Goal: Task Accomplishment & Management: Use online tool/utility

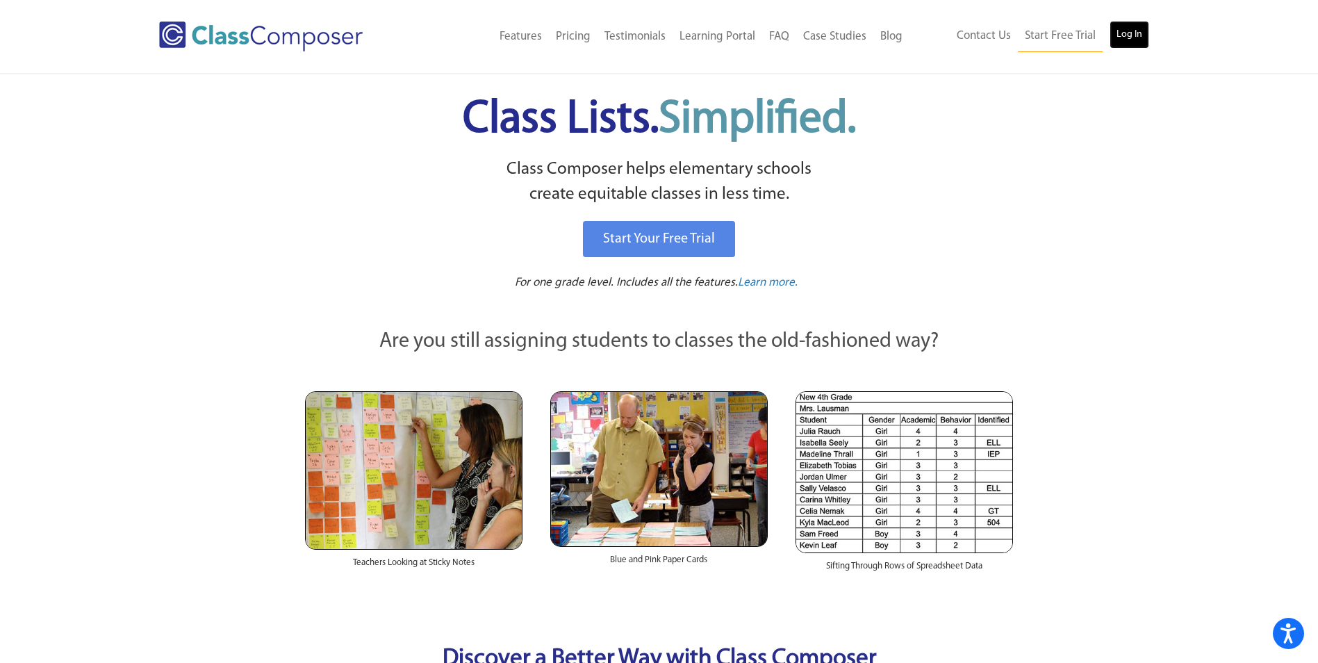
click at [1141, 35] on link "Log In" at bounding box center [1129, 35] width 40 height 28
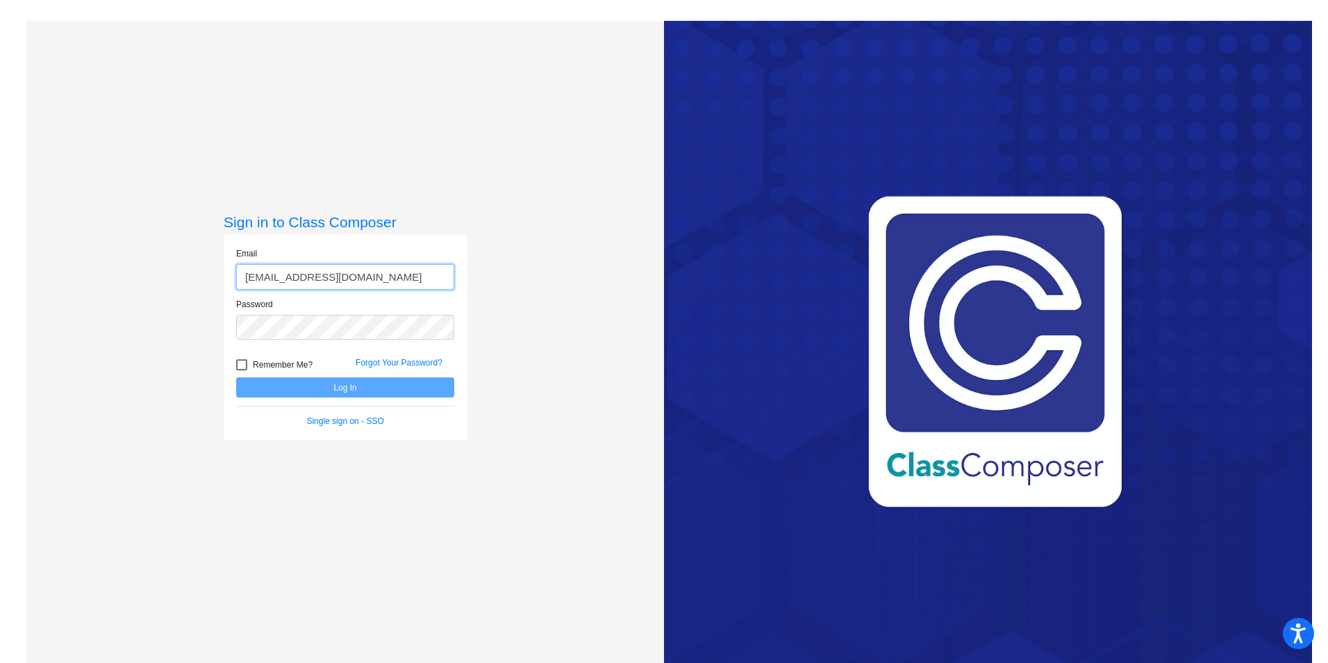
type input "fellonac@harrisontwp.k12.nj.us"
click at [236, 377] on button "Log In" at bounding box center [345, 387] width 218 height 20
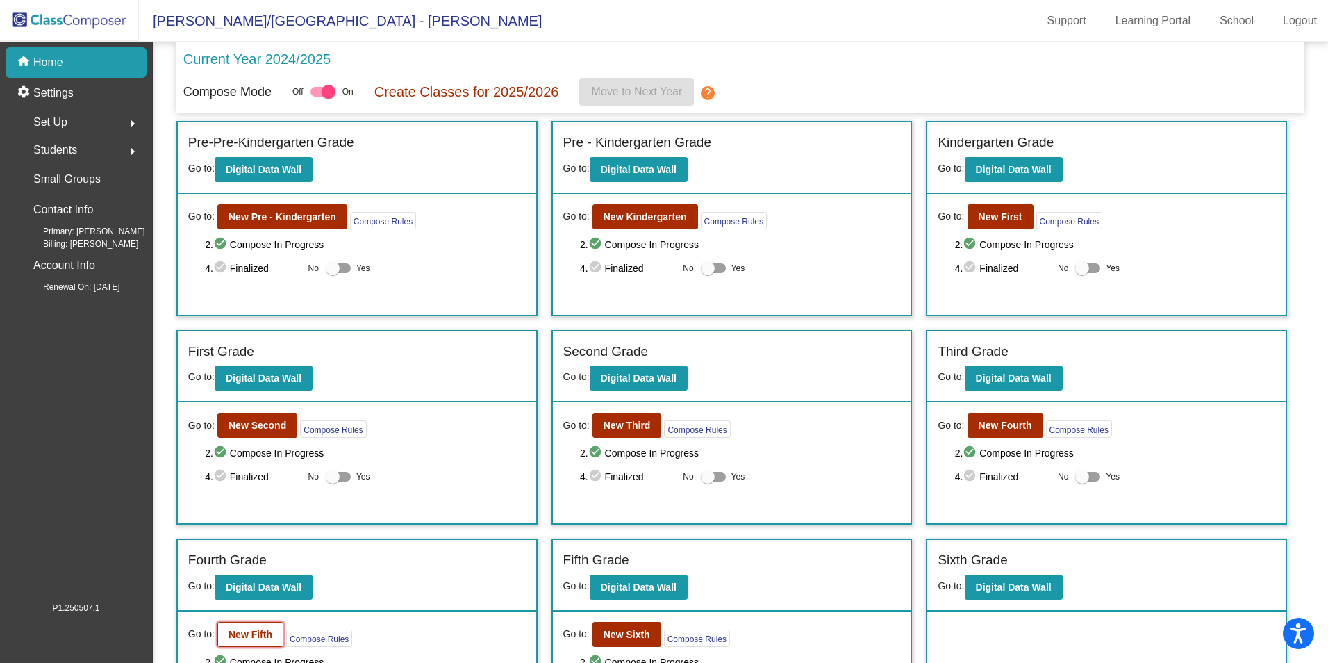
click at [245, 642] on button "New Fifth" at bounding box center [250, 634] width 66 height 25
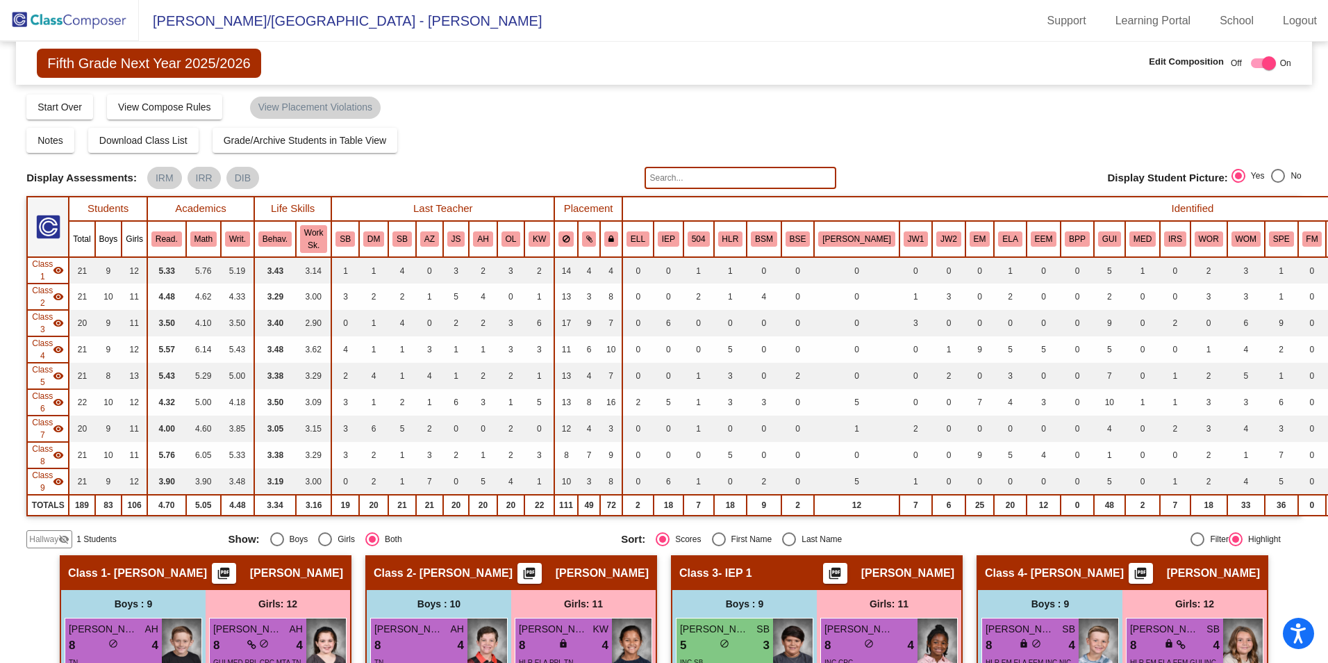
click at [757, 177] on input "text" at bounding box center [740, 178] width 191 height 22
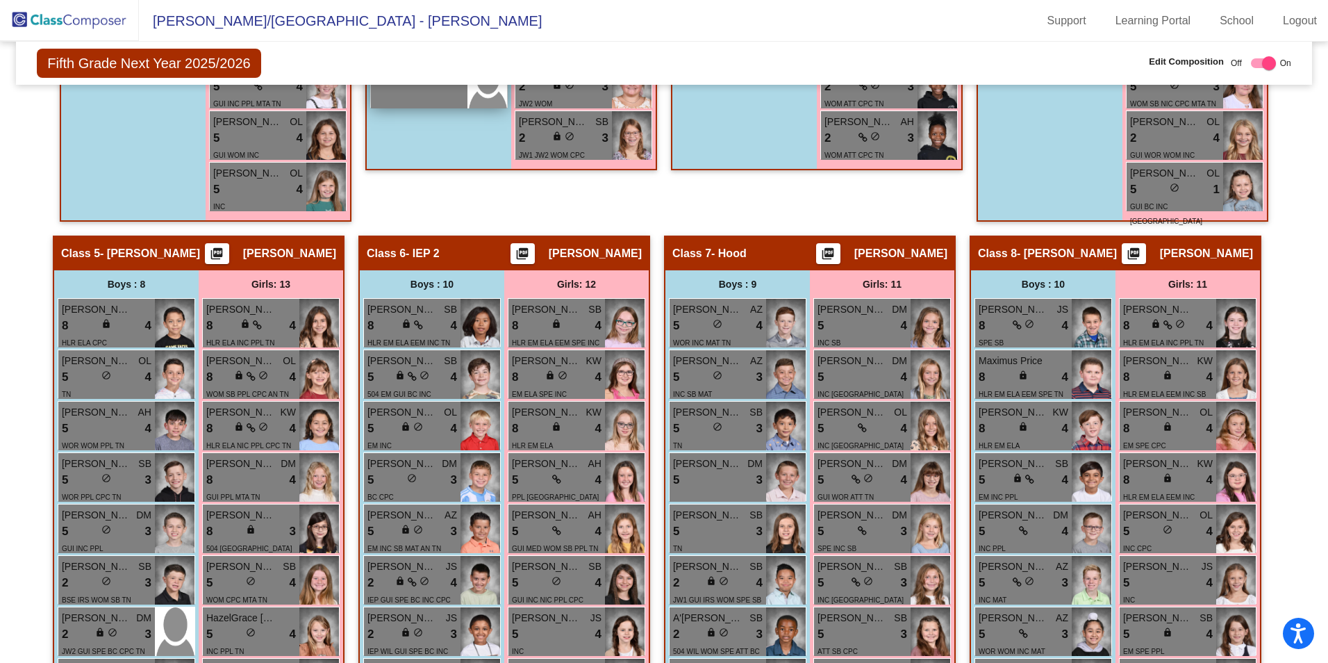
scroll to position [1014, 0]
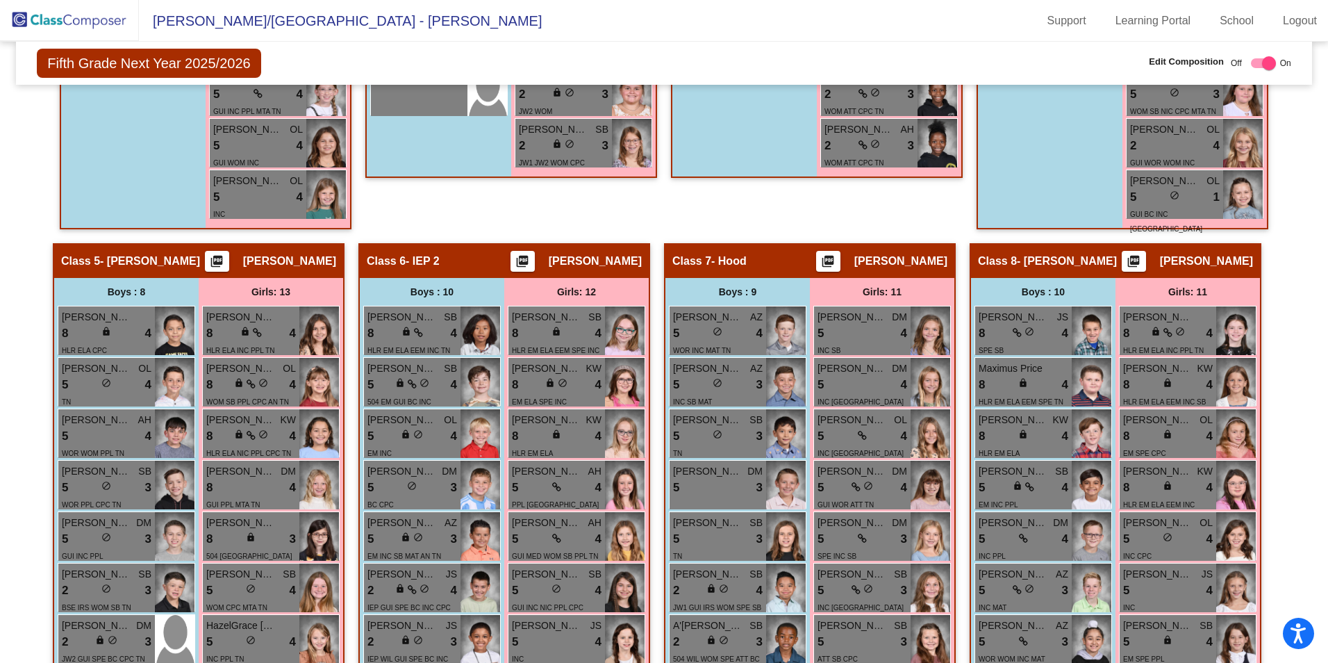
type input "bad"
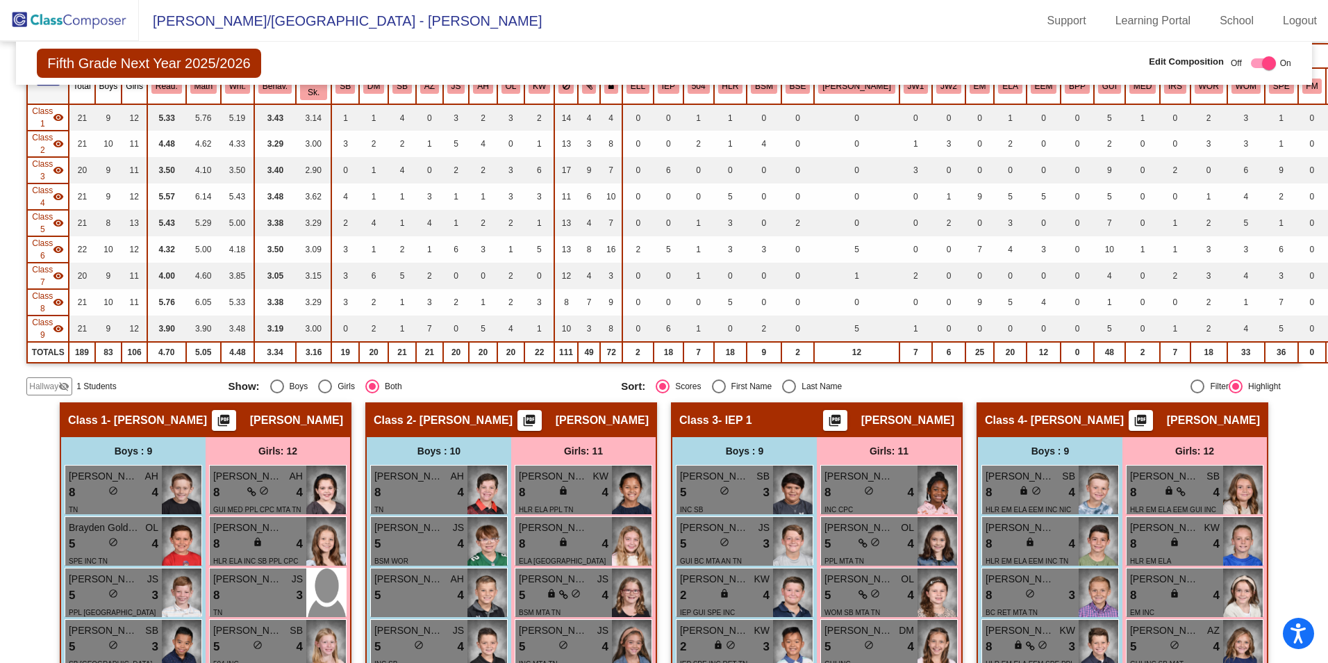
scroll to position [0, 0]
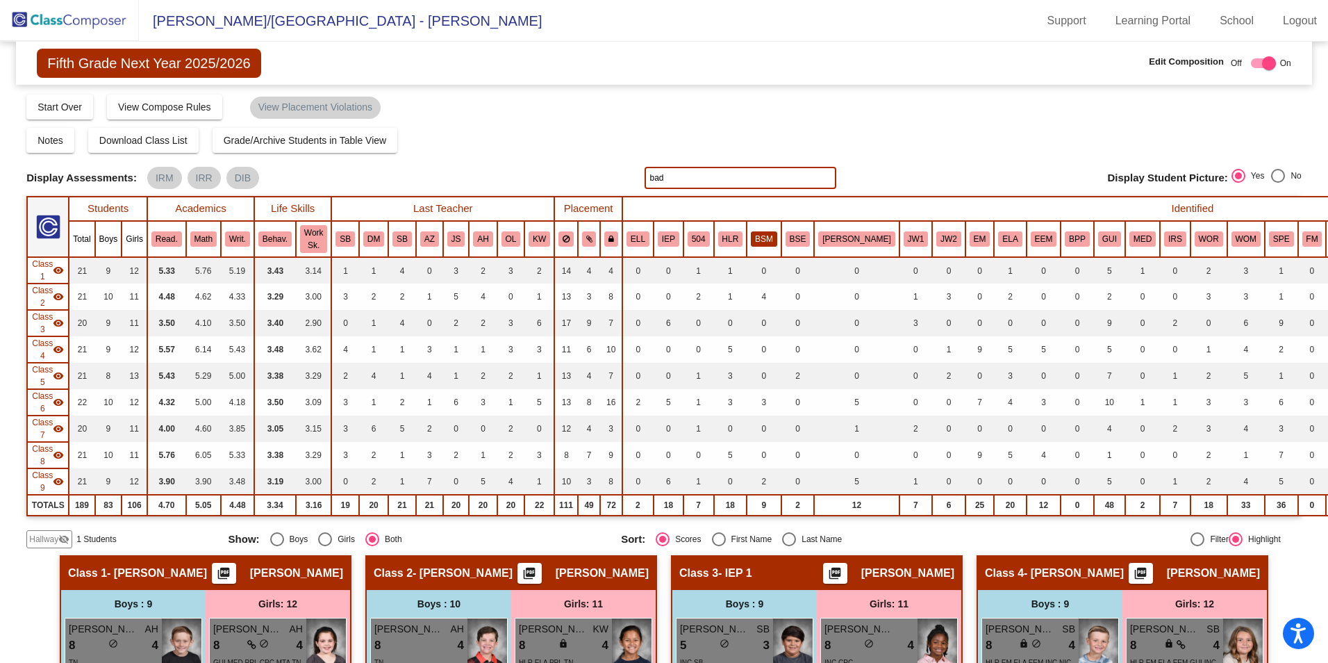
click at [751, 236] on button "BSM" at bounding box center [764, 238] width 26 height 15
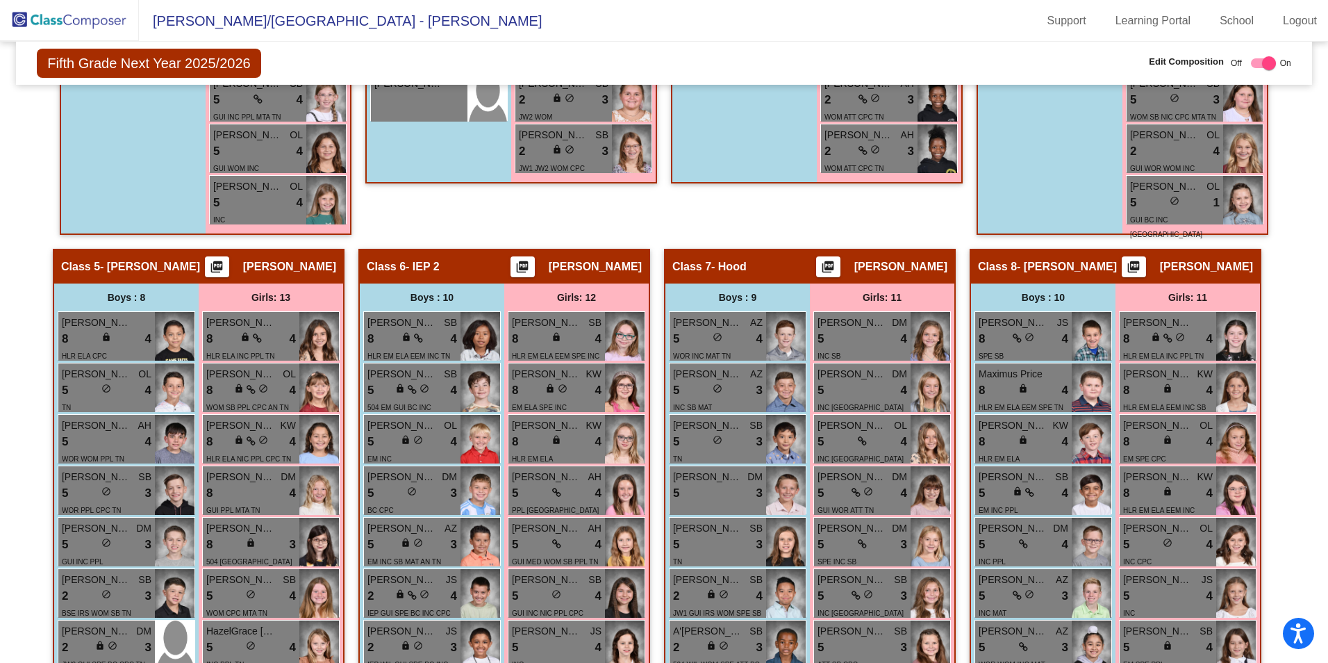
scroll to position [1042, 0]
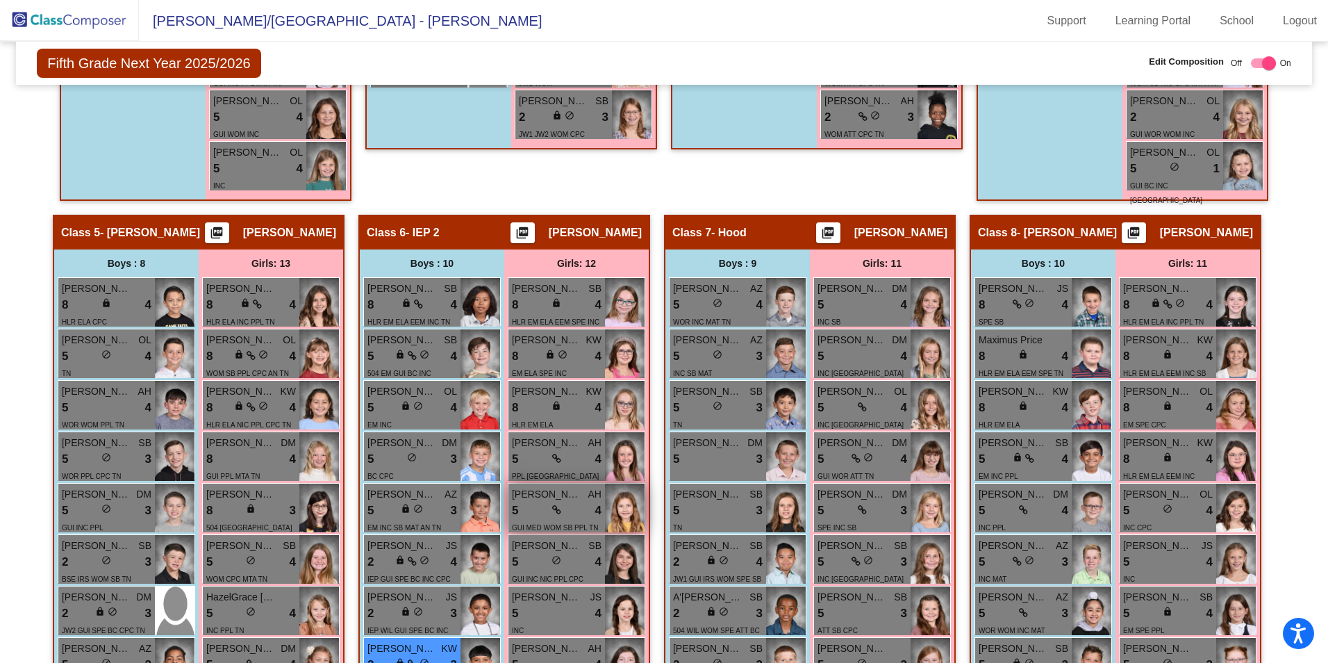
click at [559, 504] on div "5 lock do_not_disturb_alt 4" at bounding box center [557, 511] width 90 height 18
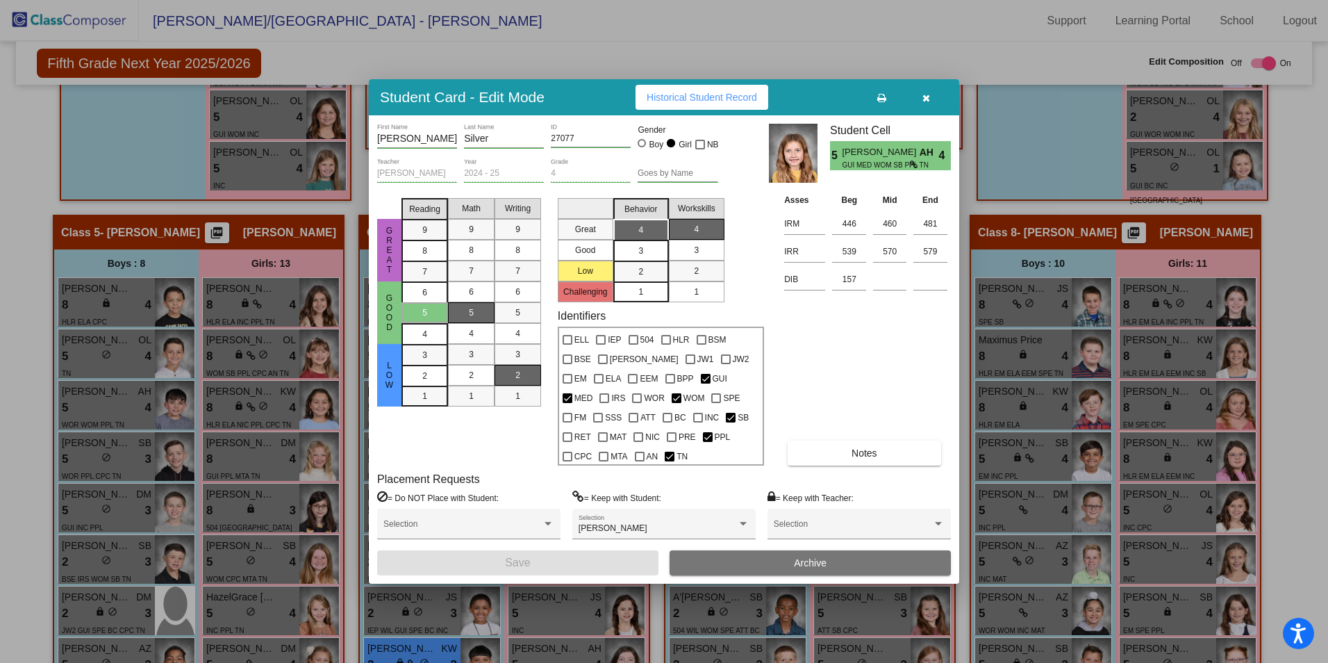
click at [925, 103] on icon "button" at bounding box center [927, 98] width 8 height 10
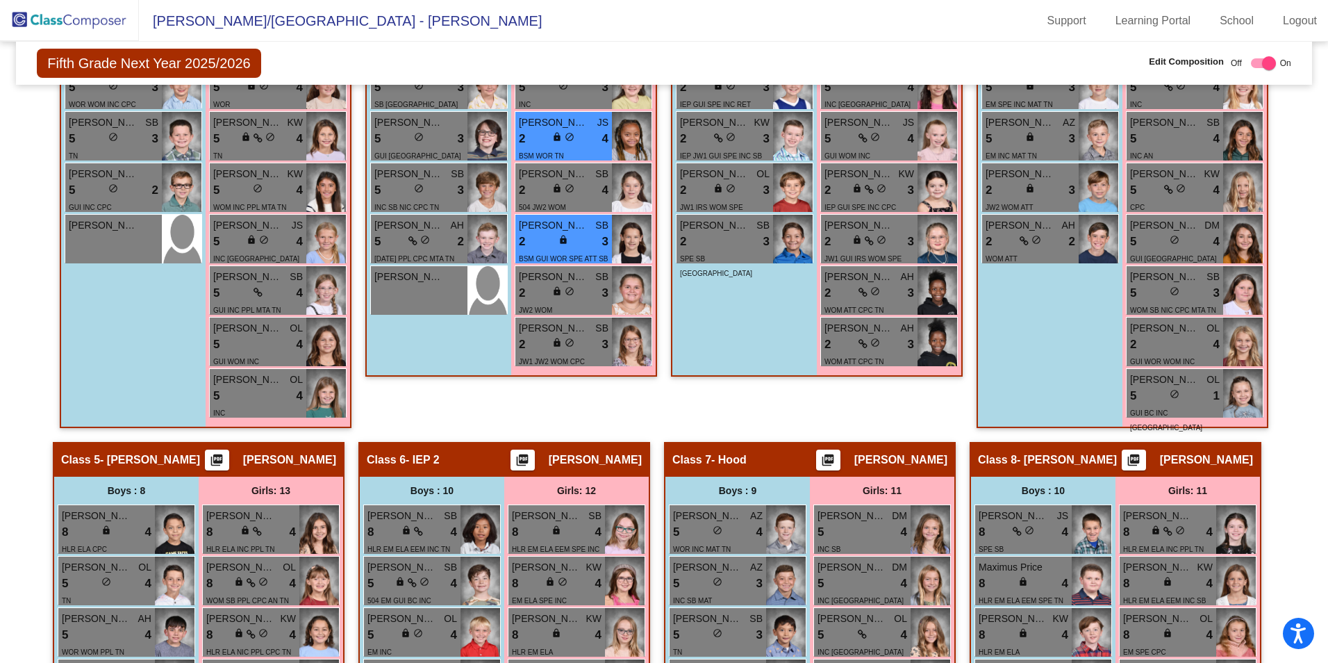
scroll to position [764, 0]
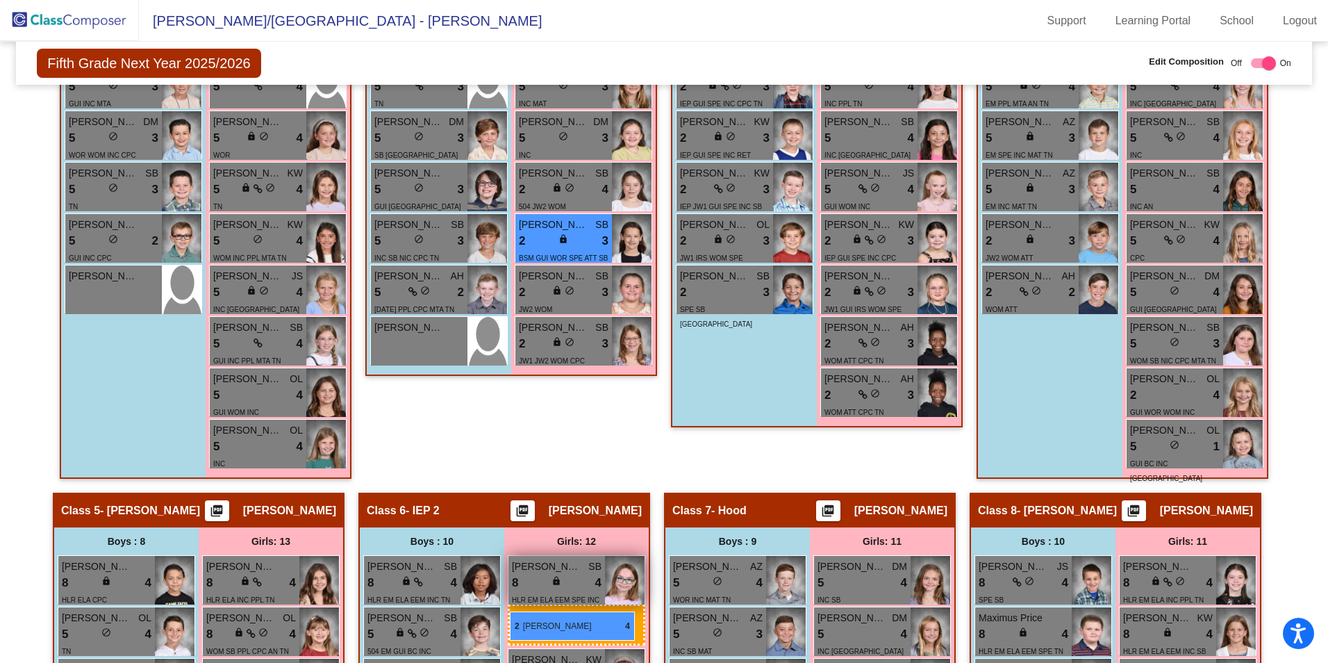
drag, startPoint x: 535, startPoint y: 190, endPoint x: 510, endPoint y: 611, distance: 422.4
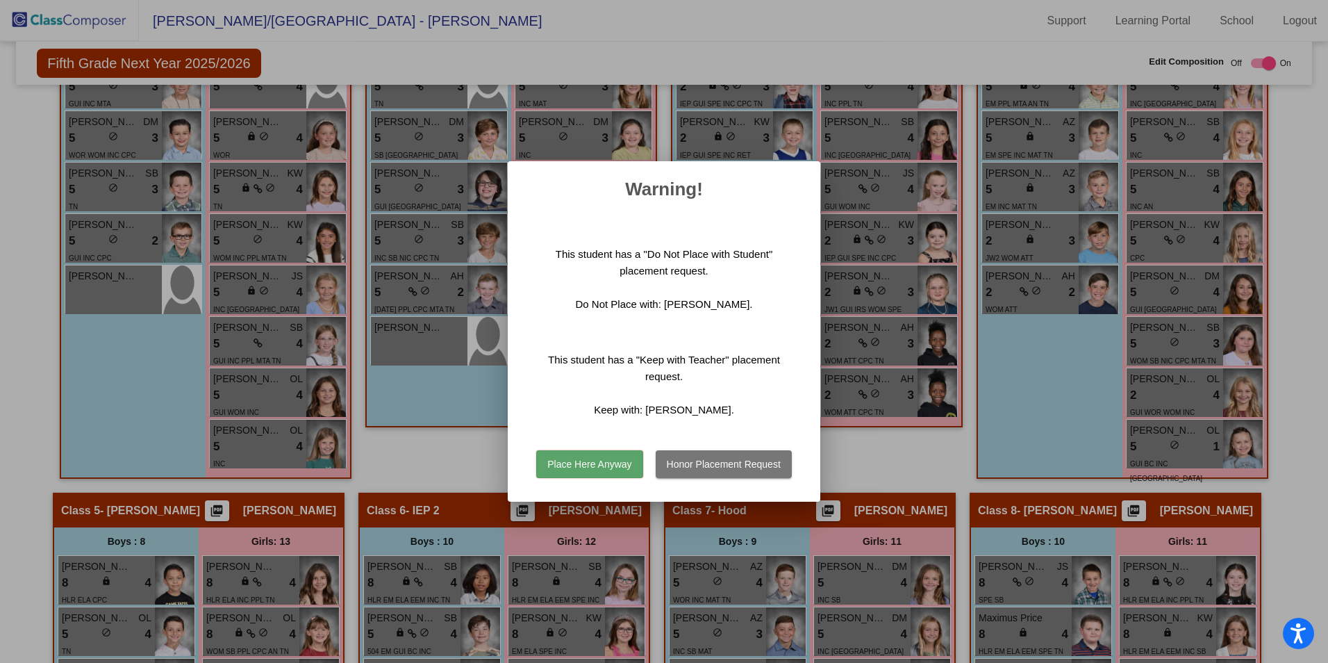
click at [603, 458] on button "Place Here Anyway" at bounding box center [589, 464] width 106 height 28
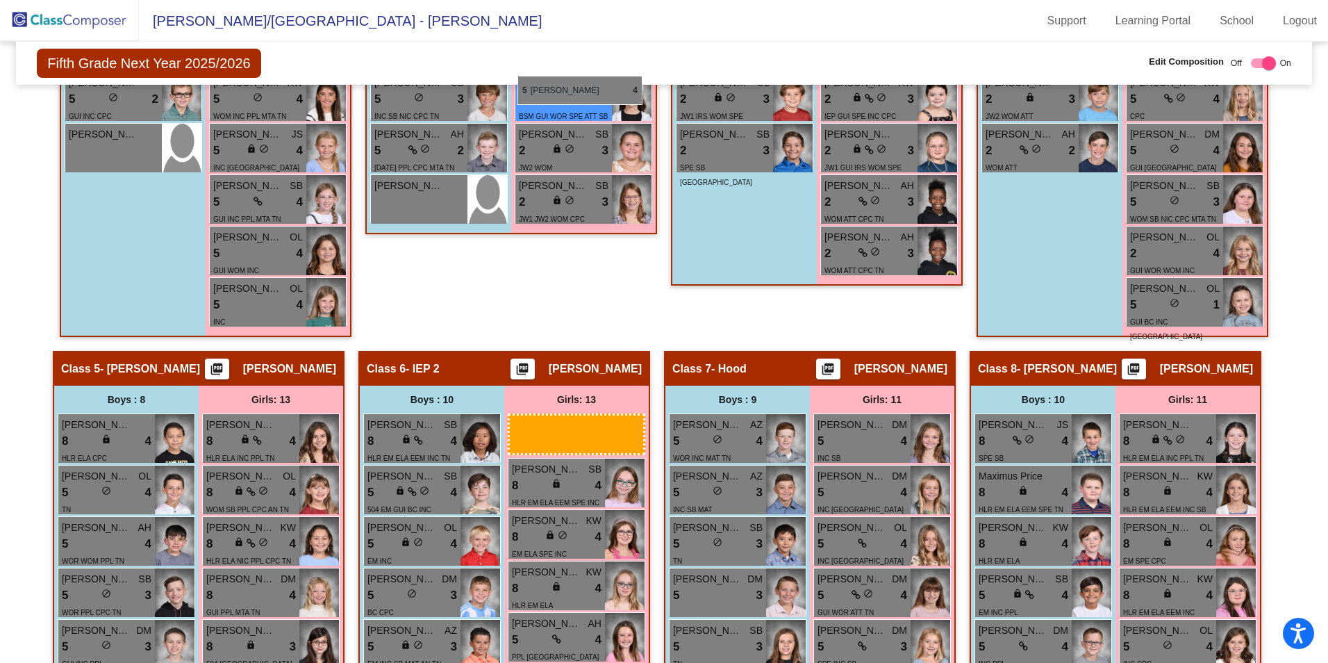
scroll to position [906, 0]
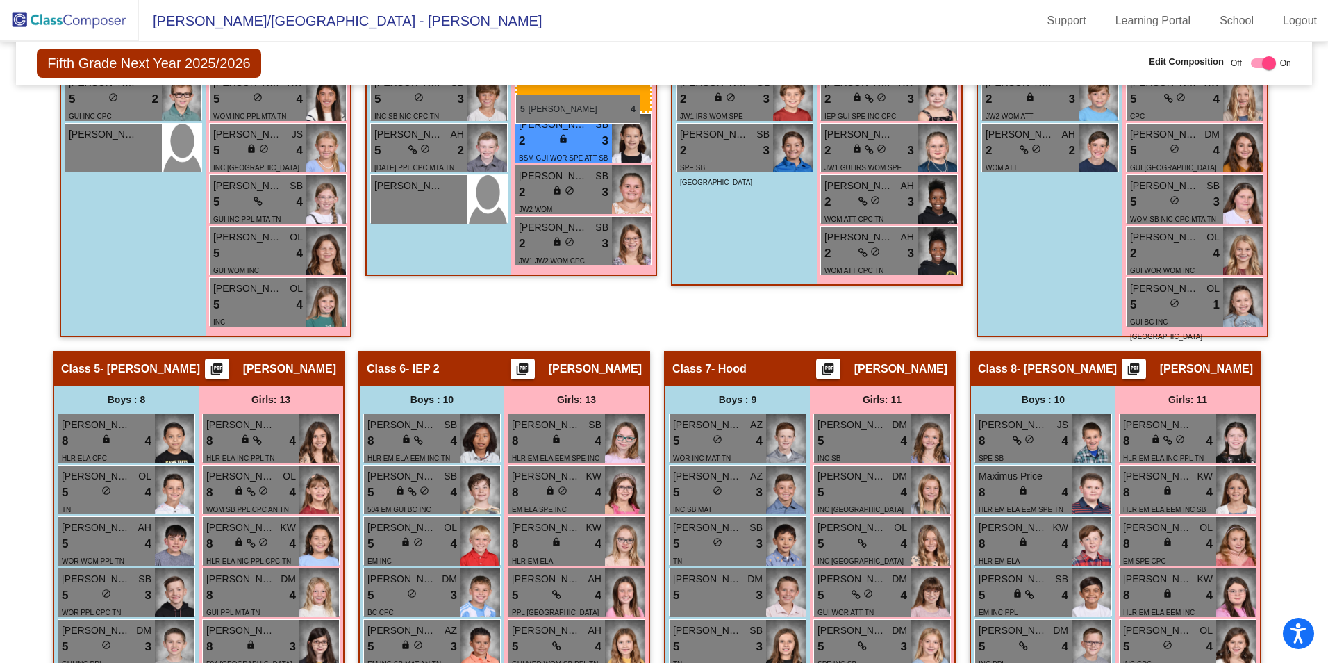
drag, startPoint x: 547, startPoint y: 470, endPoint x: 515, endPoint y: 94, distance: 376.5
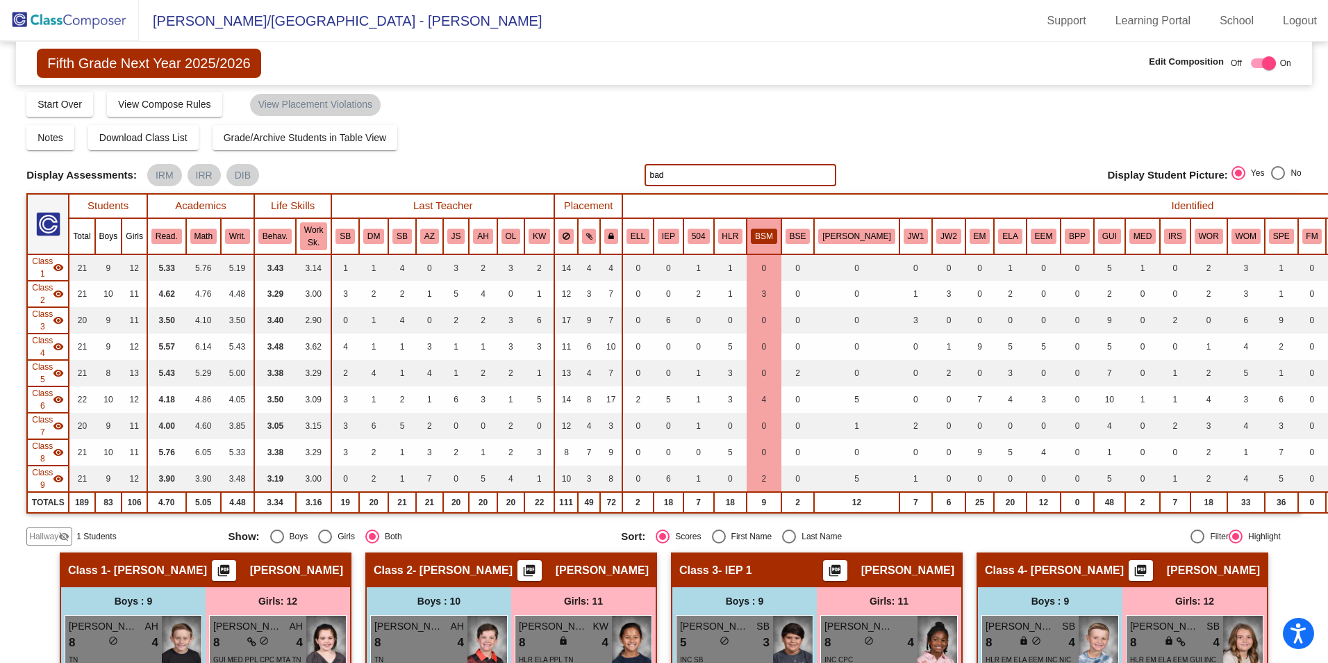
scroll to position [0, 0]
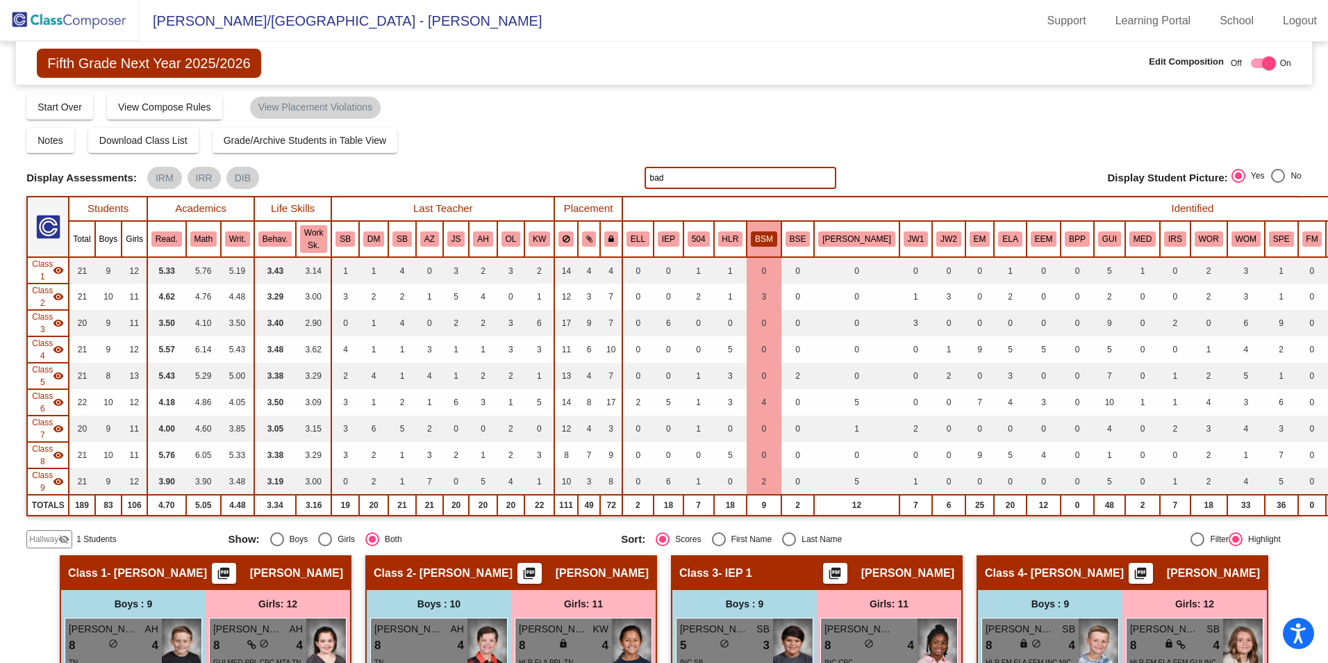
click at [49, 20] on img at bounding box center [69, 20] width 139 height 41
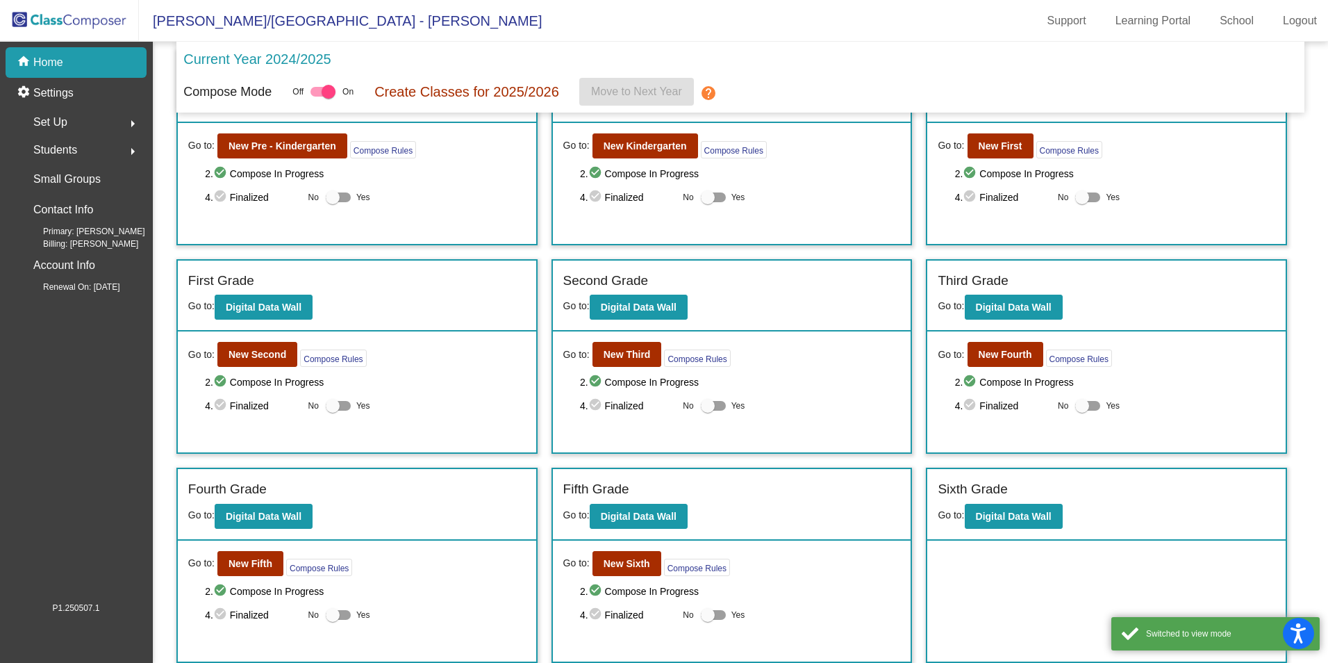
scroll to position [72, 0]
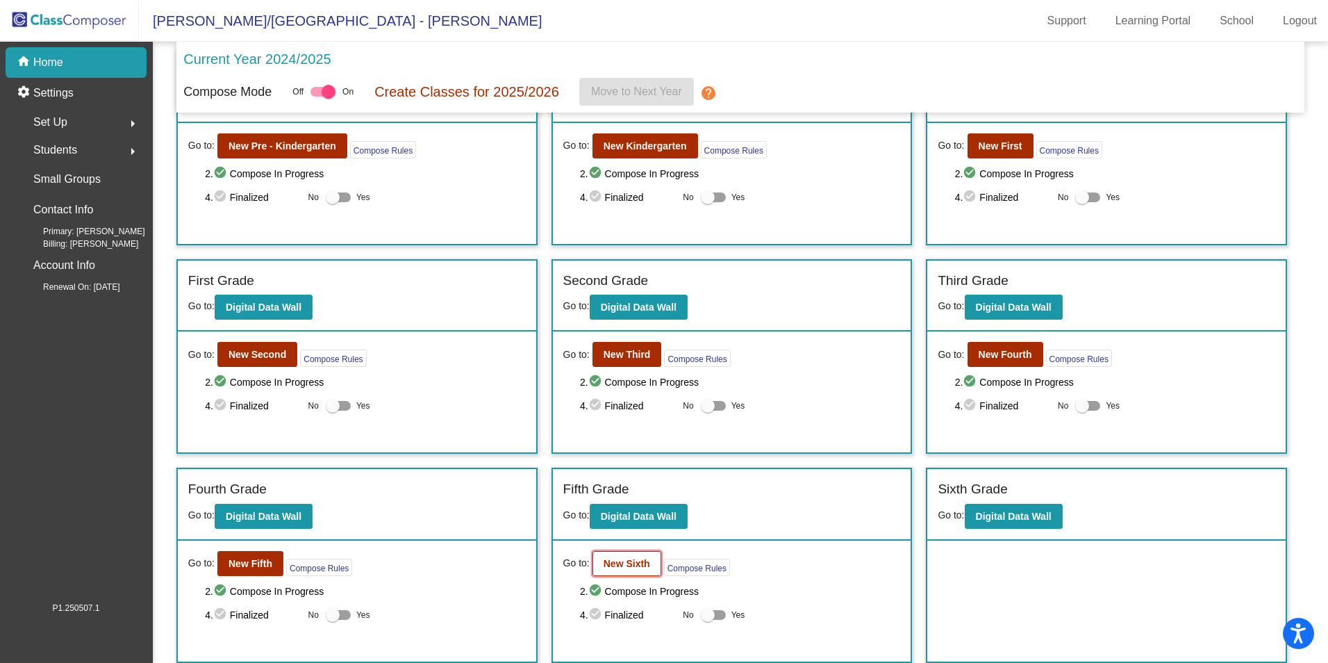
click at [594, 558] on button "New Sixth" at bounding box center [627, 563] width 69 height 25
